Goal: Check status: Check status

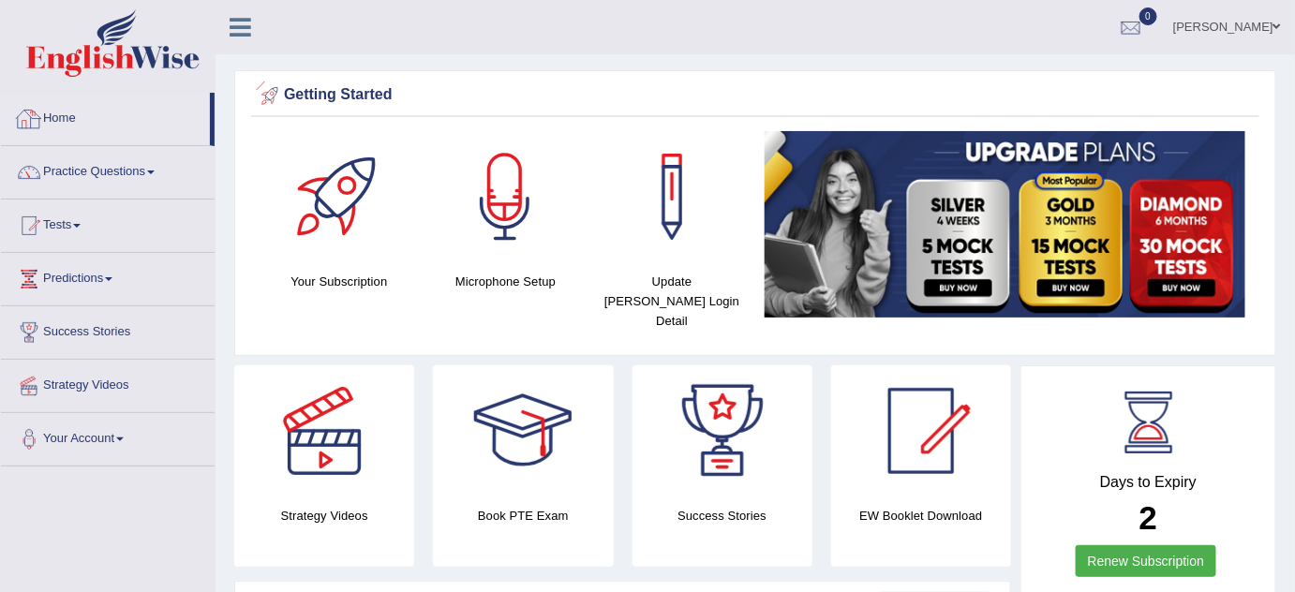
click at [77, 113] on link "Home" at bounding box center [105, 116] width 209 height 47
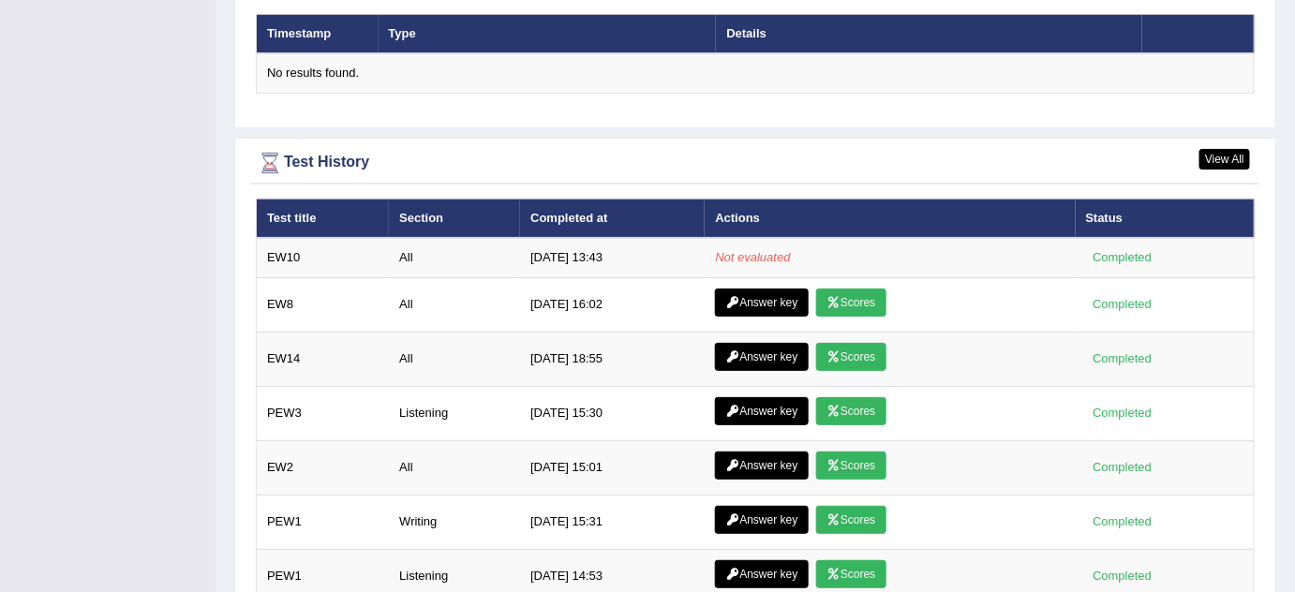
scroll to position [2371, 0]
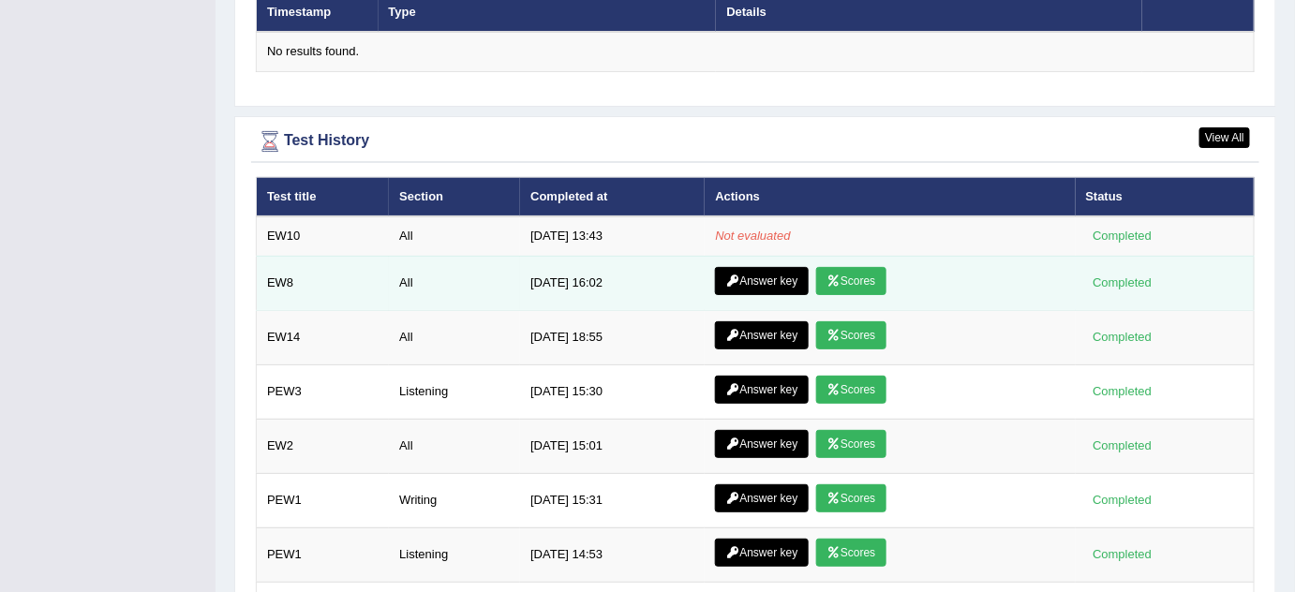
click at [855, 267] on link "Scores" at bounding box center [850, 281] width 69 height 28
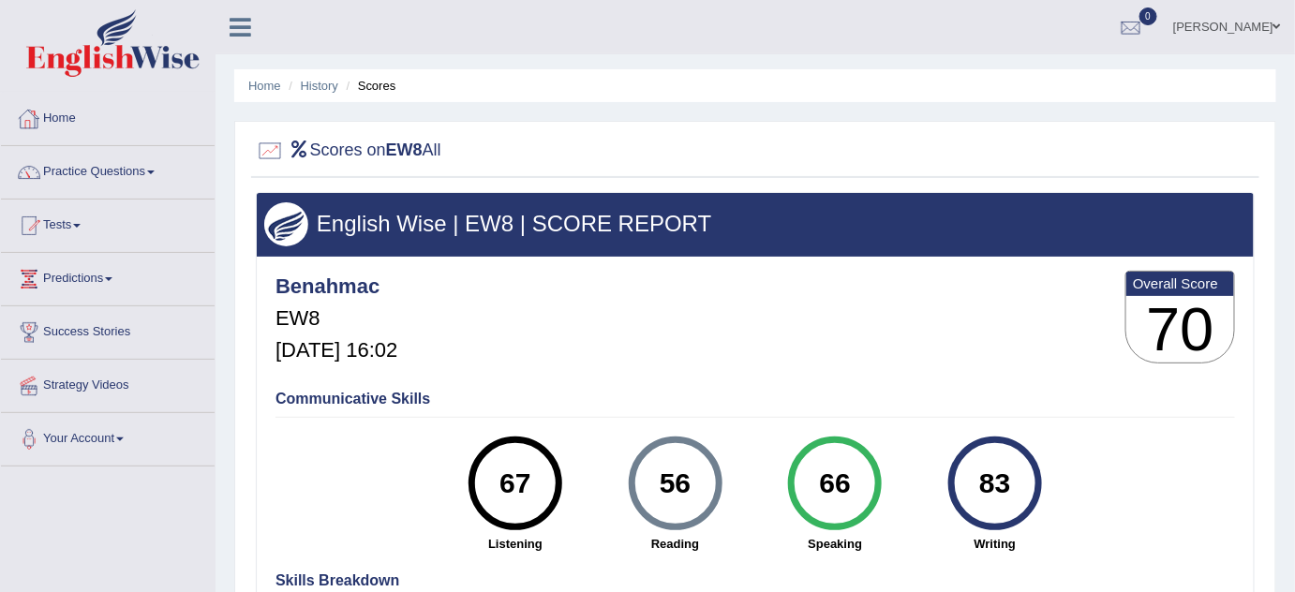
click at [67, 122] on link "Home" at bounding box center [108, 116] width 214 height 47
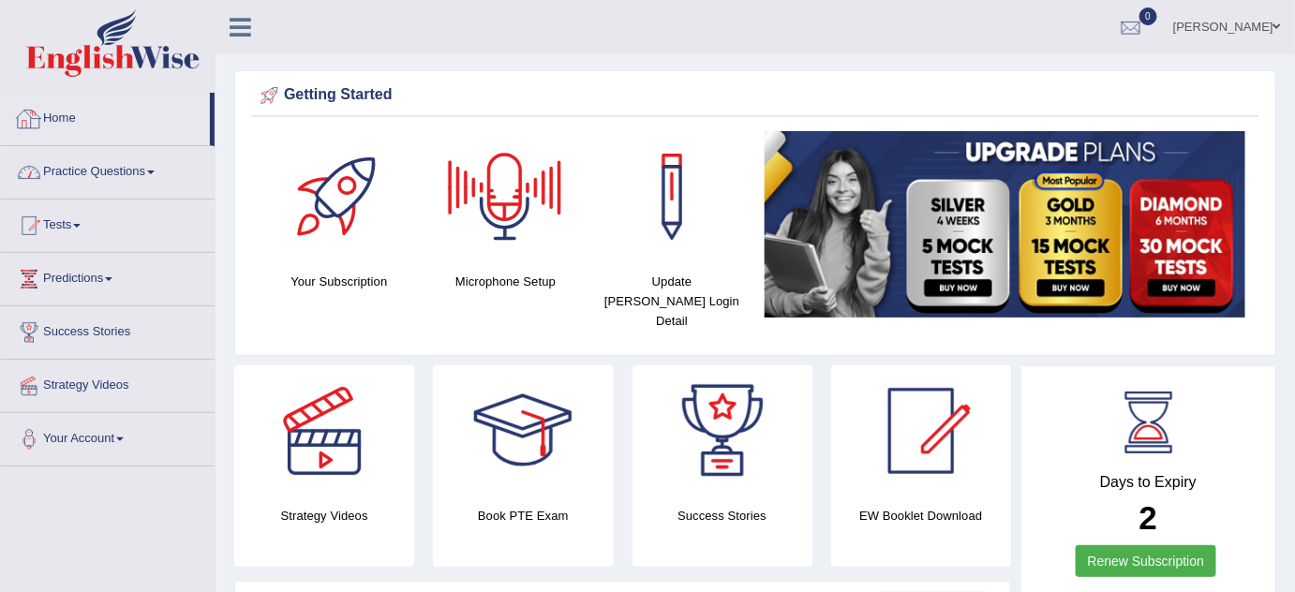
click at [57, 117] on link "Home" at bounding box center [105, 116] width 209 height 47
click at [55, 121] on link "Home" at bounding box center [105, 116] width 209 height 47
click at [1145, 17] on div at bounding box center [1131, 28] width 28 height 28
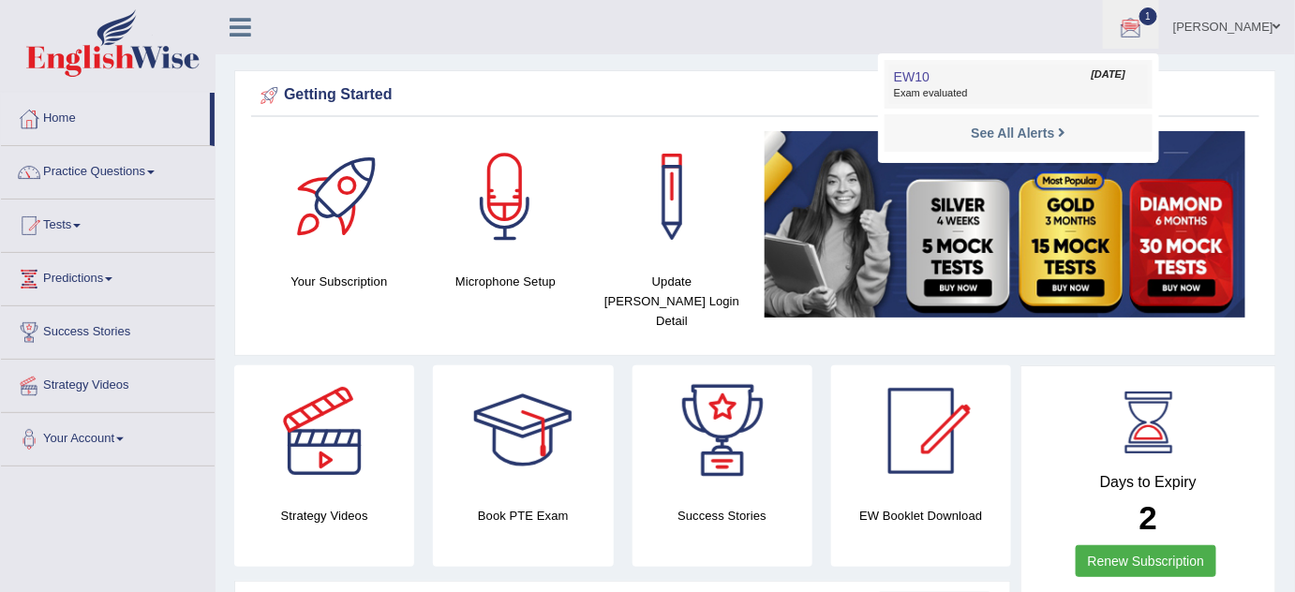
click at [939, 83] on link "EW10 [DATE] Exam evaluated" at bounding box center [1018, 84] width 259 height 39
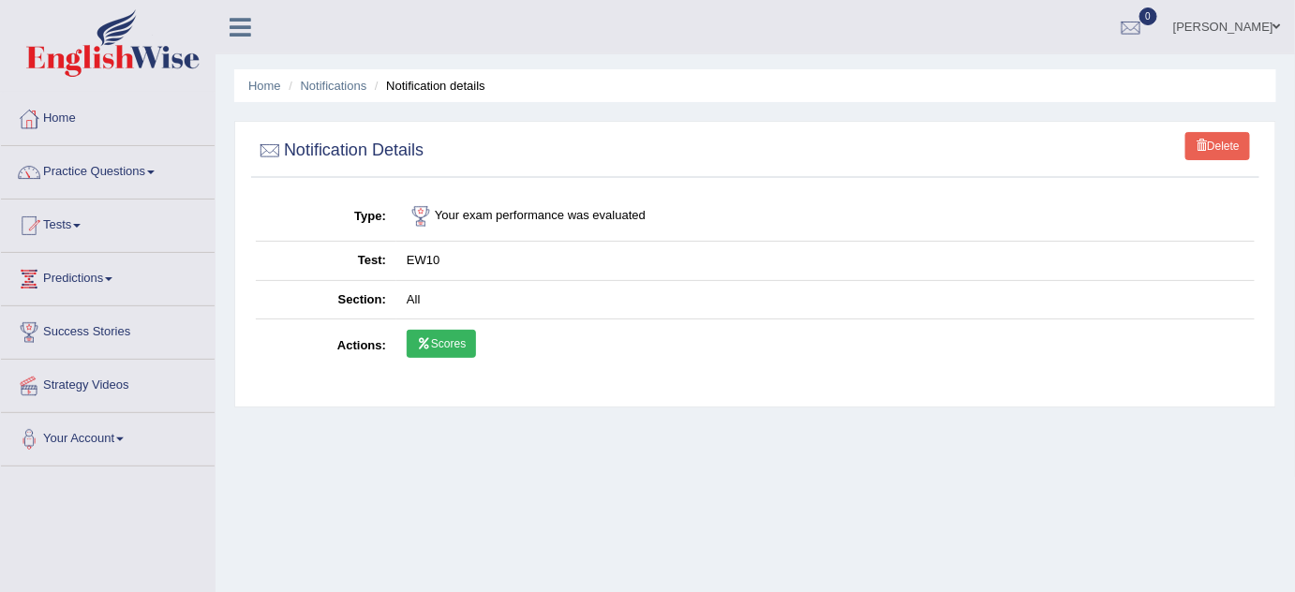
click at [452, 344] on link "Scores" at bounding box center [441, 344] width 69 height 28
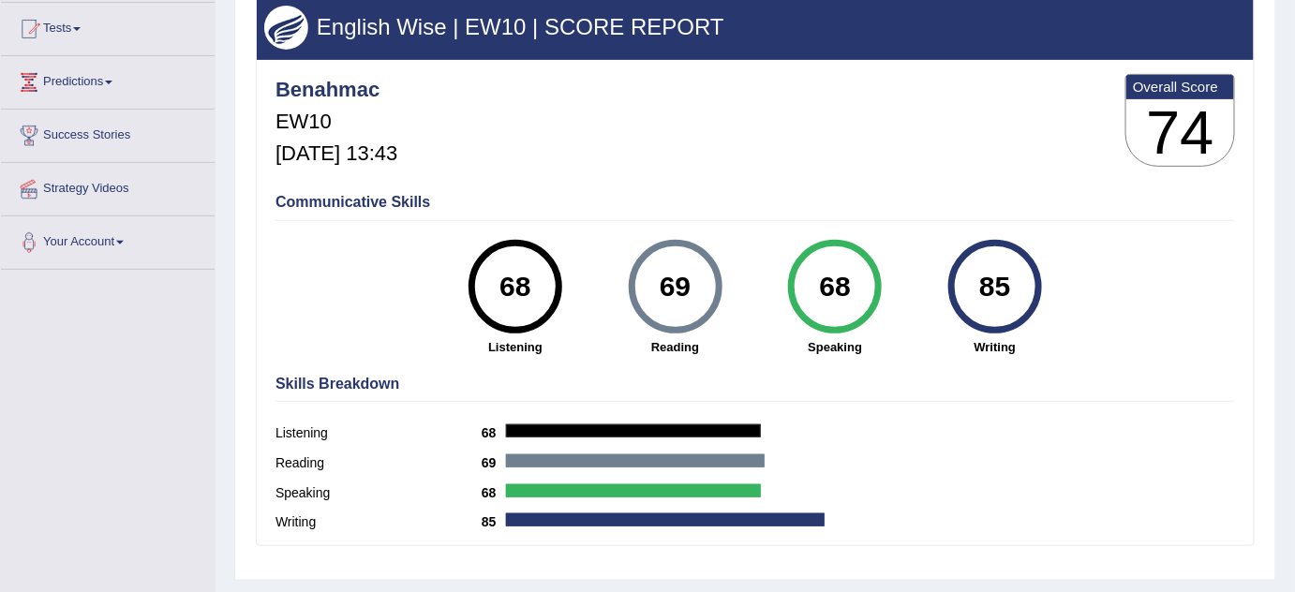
scroll to position [196, 0]
